Goal: Task Accomplishment & Management: Use online tool/utility

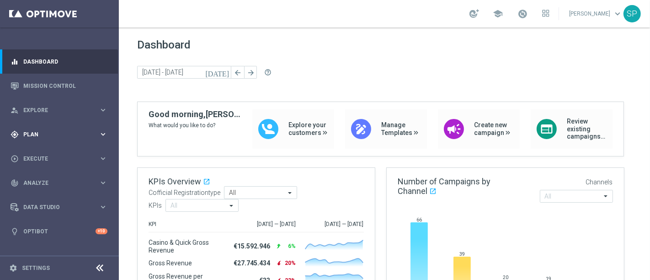
click at [101, 130] on icon "keyboard_arrow_right" at bounding box center [103, 134] width 9 height 9
click at [79, 88] on link "Mission Control" at bounding box center [65, 86] width 84 height 24
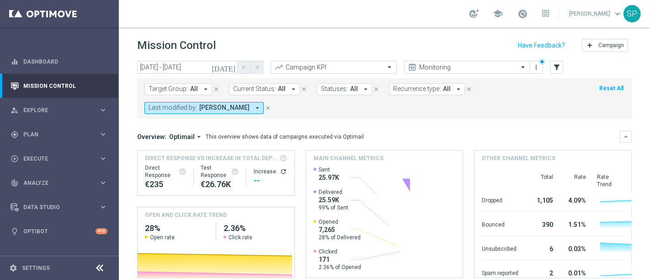
click at [229, 68] on icon "[DATE]" at bounding box center [224, 67] width 25 height 8
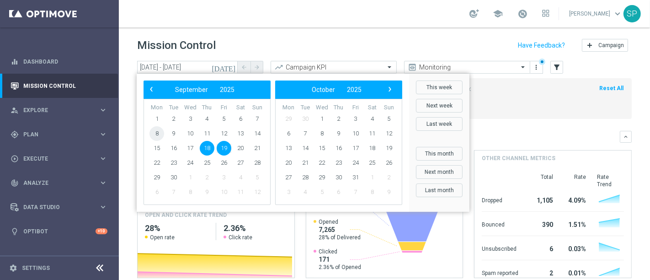
click at [160, 135] on span "8" at bounding box center [157, 133] width 15 height 15
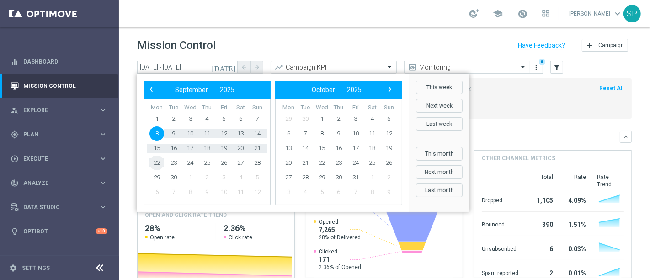
click at [161, 164] on span "22" at bounding box center [157, 162] width 15 height 15
type input "08 Sep 2025 - 22 Sep 2025"
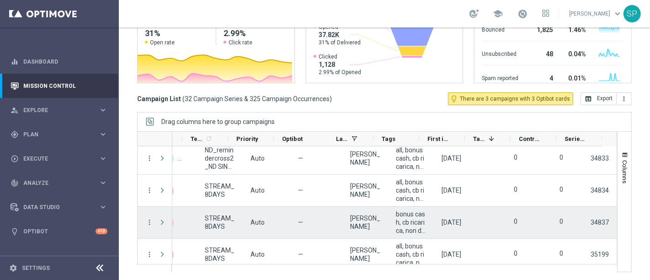
scroll to position [906, 0]
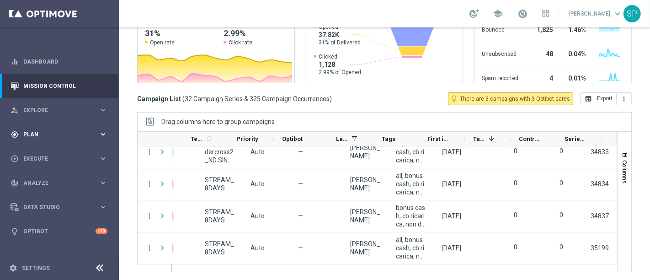
click at [90, 130] on div "gps_fixed Plan" at bounding box center [55, 134] width 88 height 8
click at [42, 180] on span "Templates" at bounding box center [56, 180] width 65 height 5
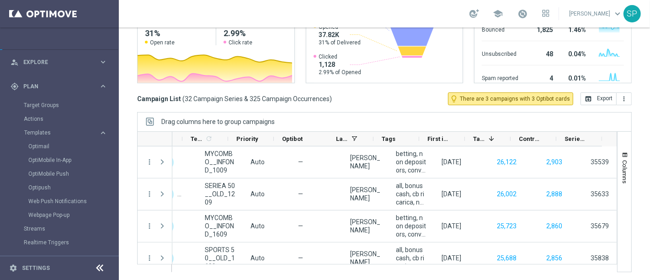
scroll to position [47, 0]
click at [39, 229] on link "Streams" at bounding box center [59, 229] width 71 height 7
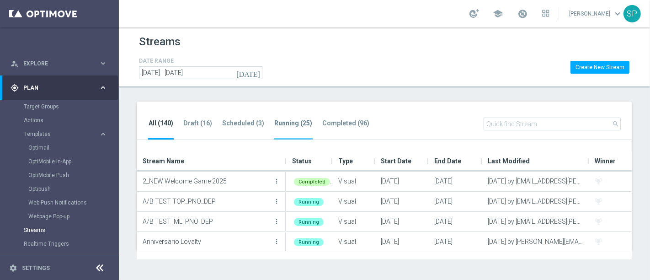
click at [279, 128] on li "Running (25)" at bounding box center [293, 128] width 39 height 21
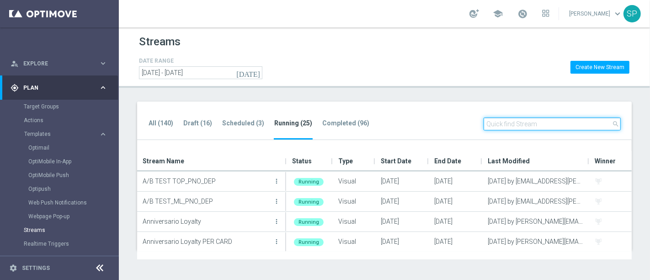
click at [549, 130] on input "text" at bounding box center [552, 124] width 137 height 13
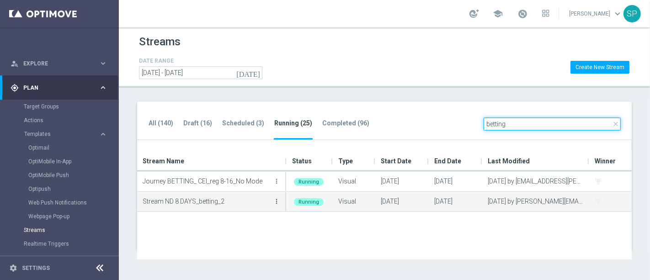
type input "betting"
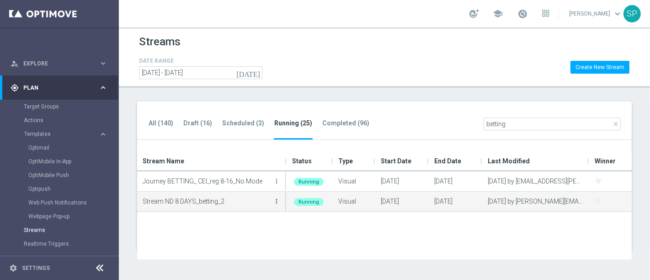
click at [278, 201] on icon "more_vert" at bounding box center [276, 201] width 7 height 7
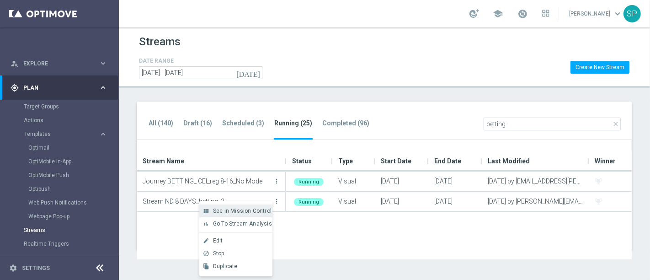
click at [268, 212] on span "See in Mission Control" at bounding box center [242, 211] width 59 height 6
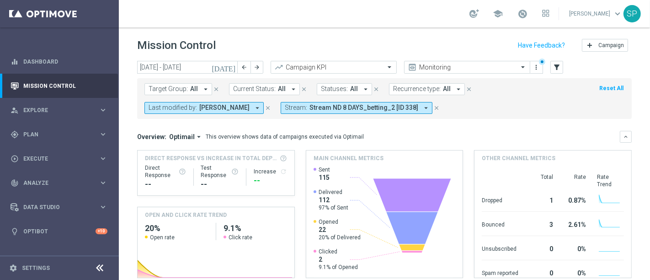
click at [230, 67] on icon "[DATE]" at bounding box center [224, 67] width 25 height 8
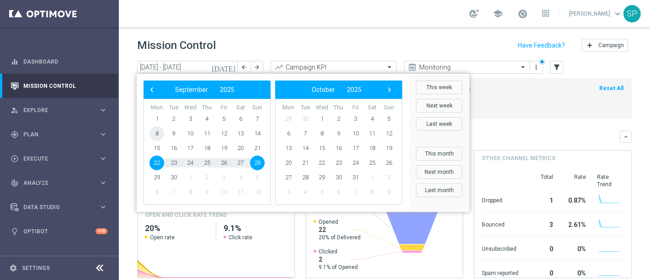
click at [162, 134] on span "8" at bounding box center [157, 133] width 15 height 15
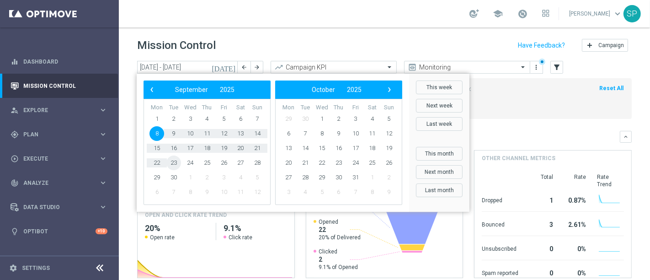
click at [174, 162] on span "23" at bounding box center [173, 162] width 15 height 15
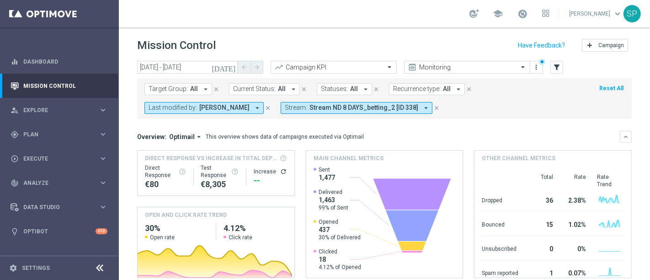
click at [231, 68] on icon "[DATE]" at bounding box center [224, 67] width 25 height 8
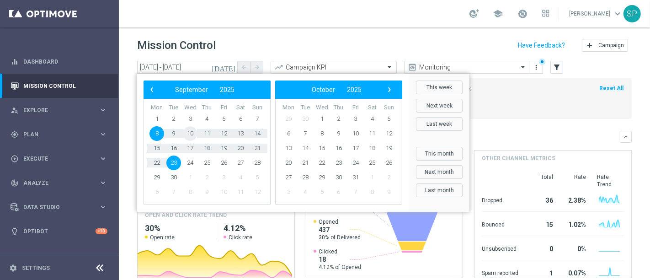
click at [187, 134] on span "10" at bounding box center [190, 133] width 15 height 15
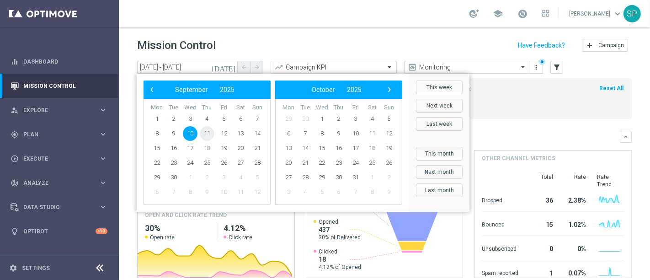
click at [207, 134] on span "11" at bounding box center [207, 133] width 15 height 15
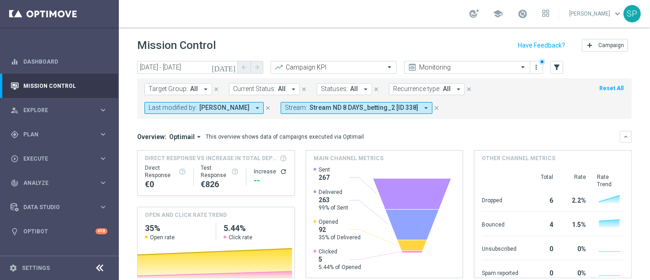
click at [229, 70] on icon "[DATE]" at bounding box center [224, 67] width 25 height 8
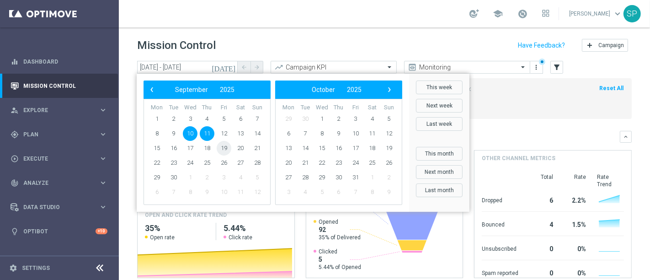
click at [226, 145] on span "19" at bounding box center [224, 148] width 15 height 15
click at [237, 146] on span "20" at bounding box center [240, 148] width 15 height 15
type input "19 Sep 2025 - 20 Sep 2025"
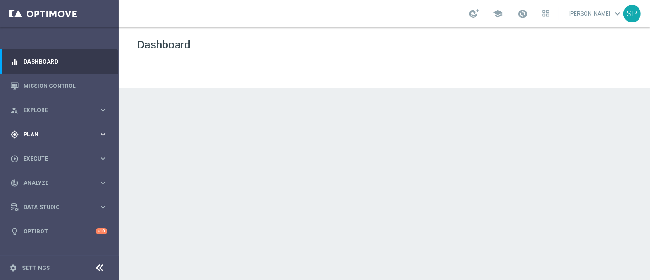
click at [83, 125] on div "gps_fixed Plan keyboard_arrow_right" at bounding box center [59, 134] width 118 height 24
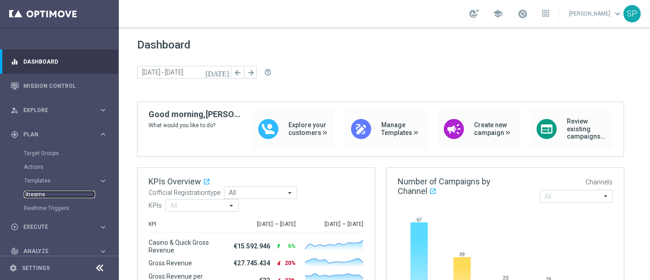
click at [37, 196] on link "Streams" at bounding box center [59, 194] width 71 height 7
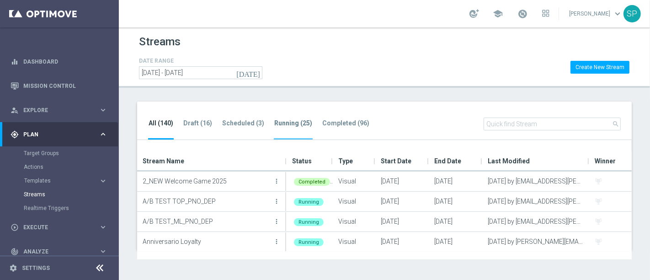
click at [279, 123] on tab-header "Running (25)" at bounding box center [293, 123] width 38 height 8
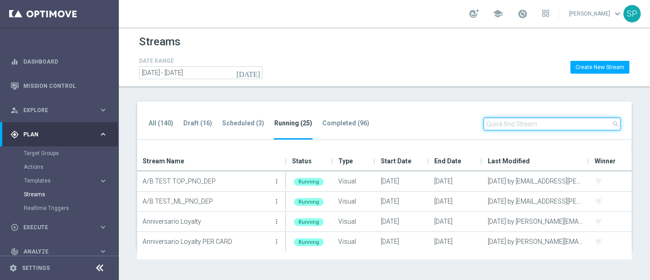
click at [502, 128] on input "text" at bounding box center [552, 124] width 137 height 13
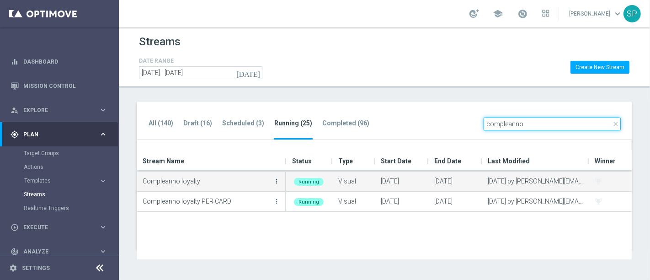
type input "compleanno"
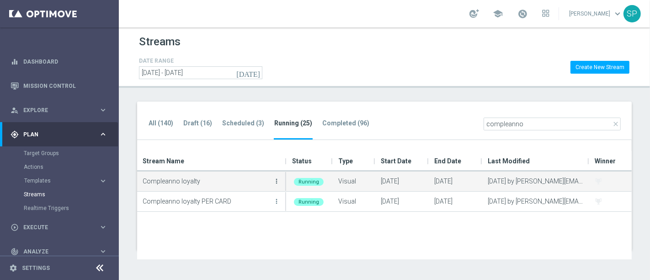
click at [277, 178] on icon "more_vert" at bounding box center [276, 180] width 7 height 7
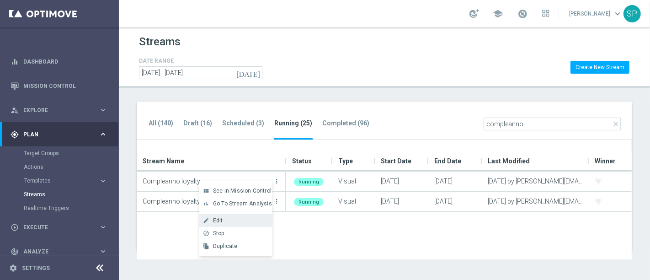
click at [259, 219] on div "Edit" at bounding box center [240, 220] width 55 height 6
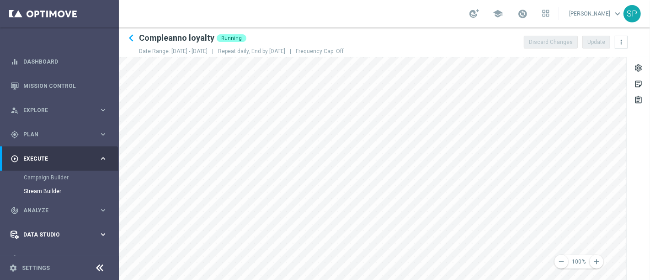
click at [55, 222] on main "equalizer Dashboard Mission Control" at bounding box center [325, 140] width 650 height 280
